Goal: Information Seeking & Learning: Learn about a topic

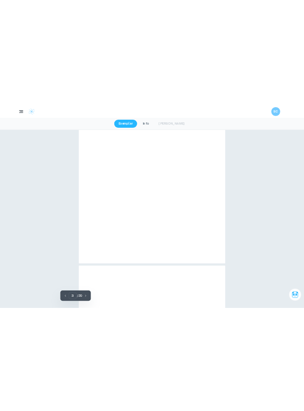
scroll to position [1243, 0]
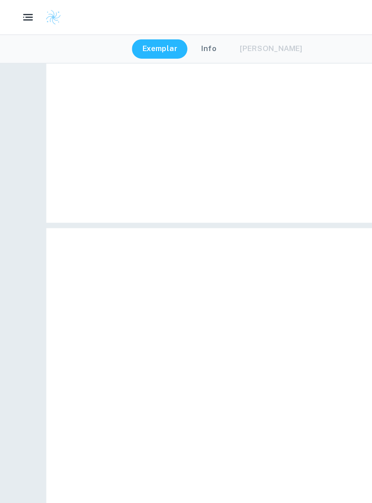
type input "4"
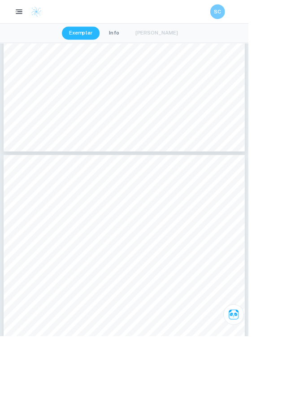
scroll to position [1242, 0]
